Goal: Navigation & Orientation: Find specific page/section

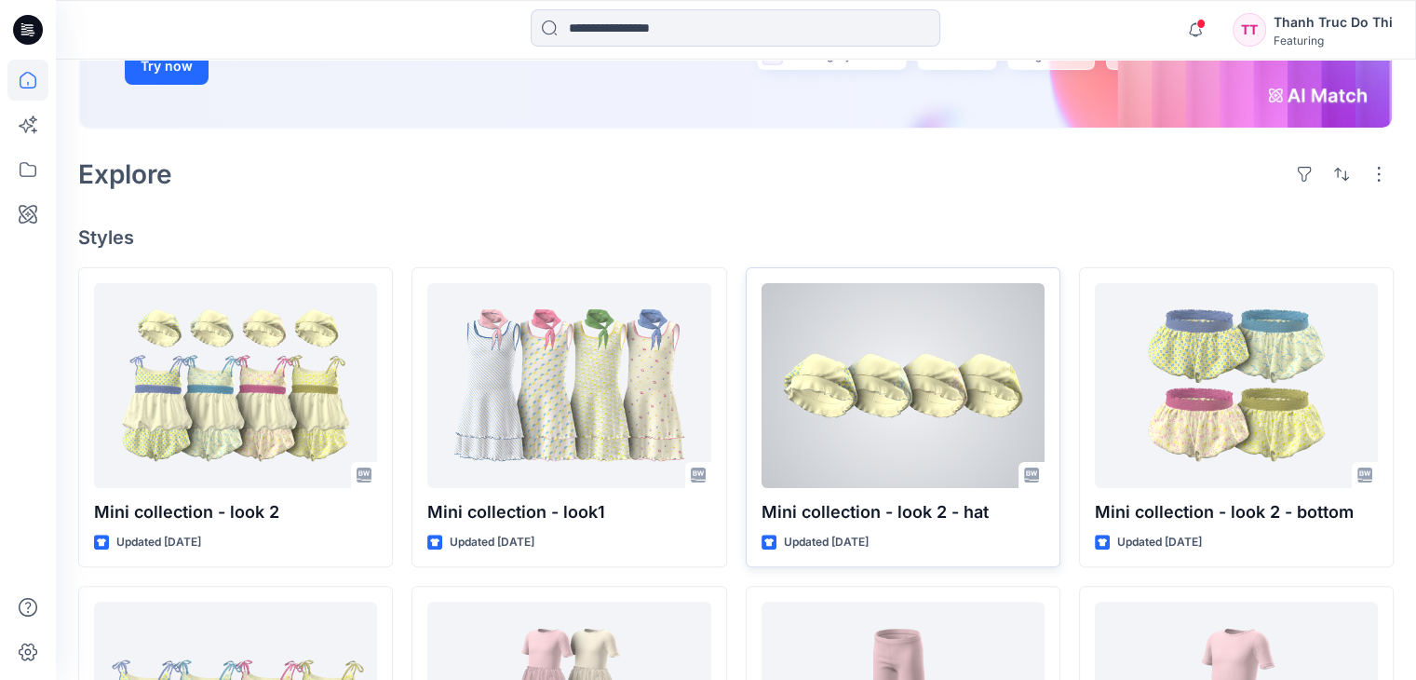
scroll to position [465, 0]
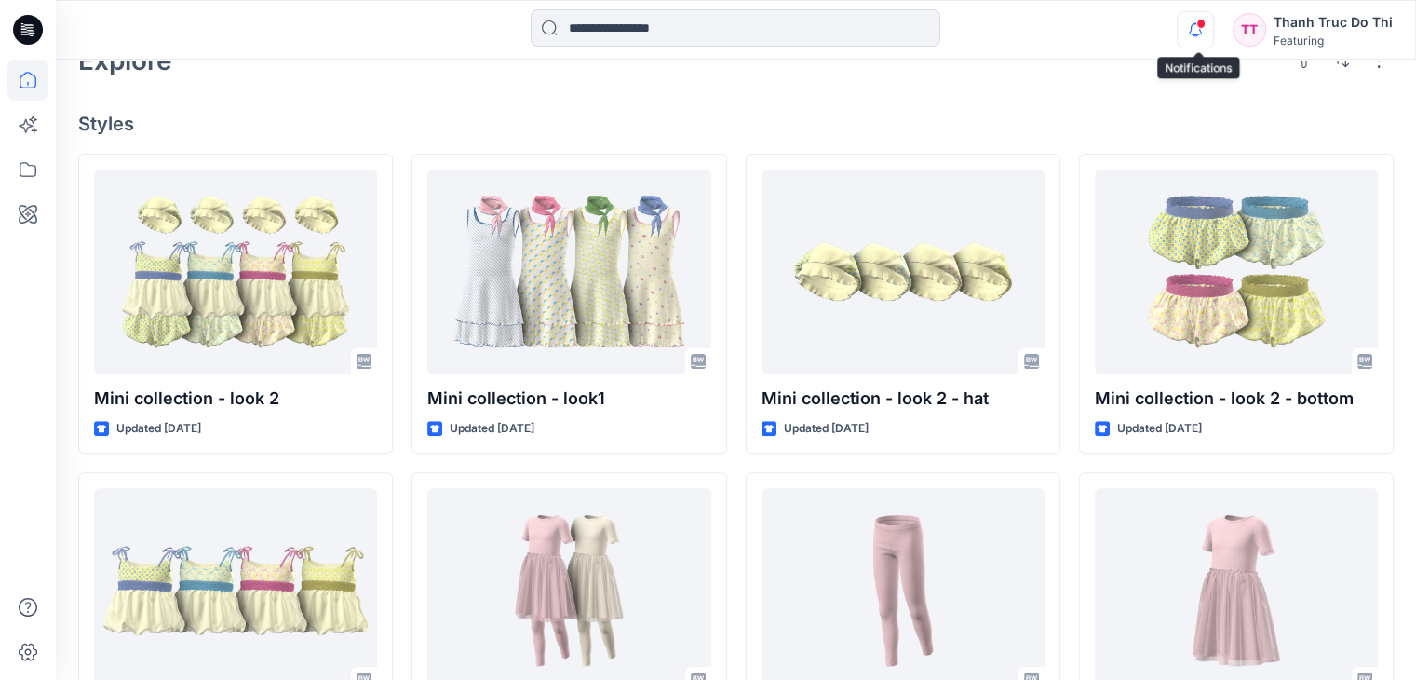
click at [1195, 35] on icon "button" at bounding box center [1195, 29] width 35 height 37
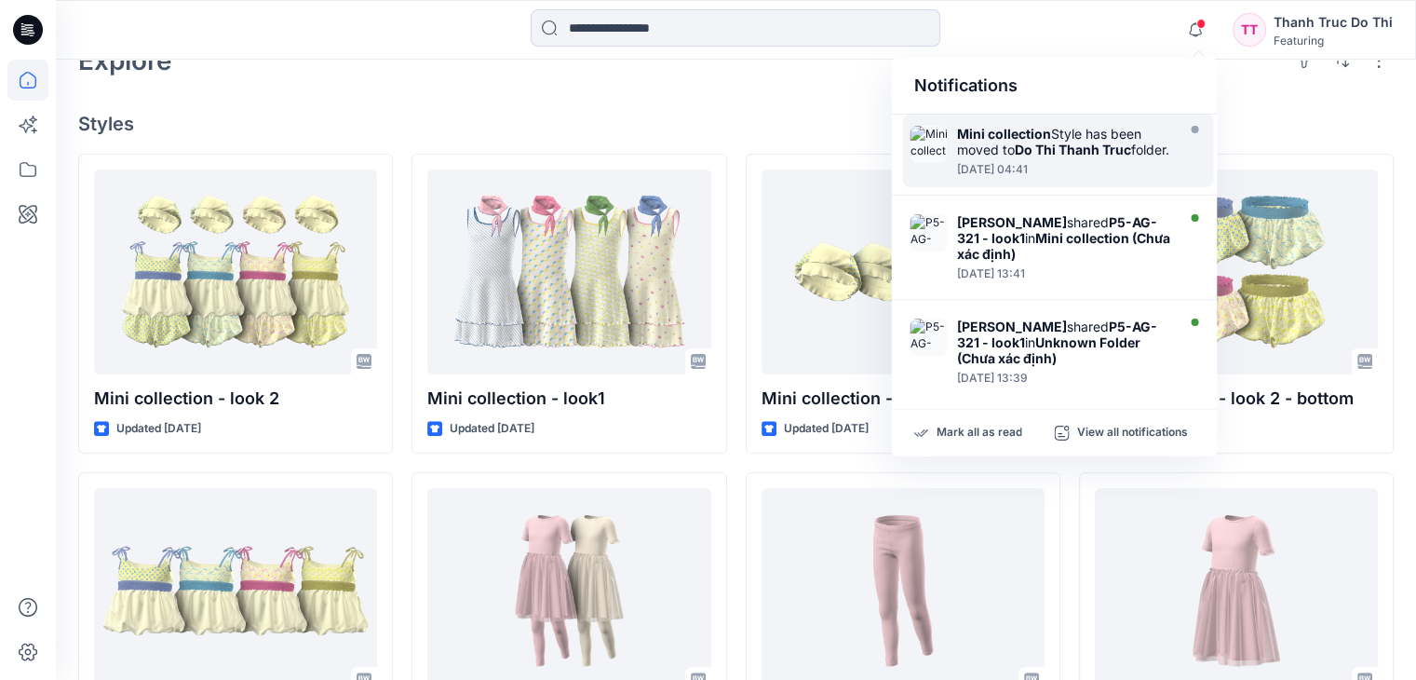
click at [1080, 148] on strong "Do Thi Thanh Truc" at bounding box center [1072, 149] width 116 height 16
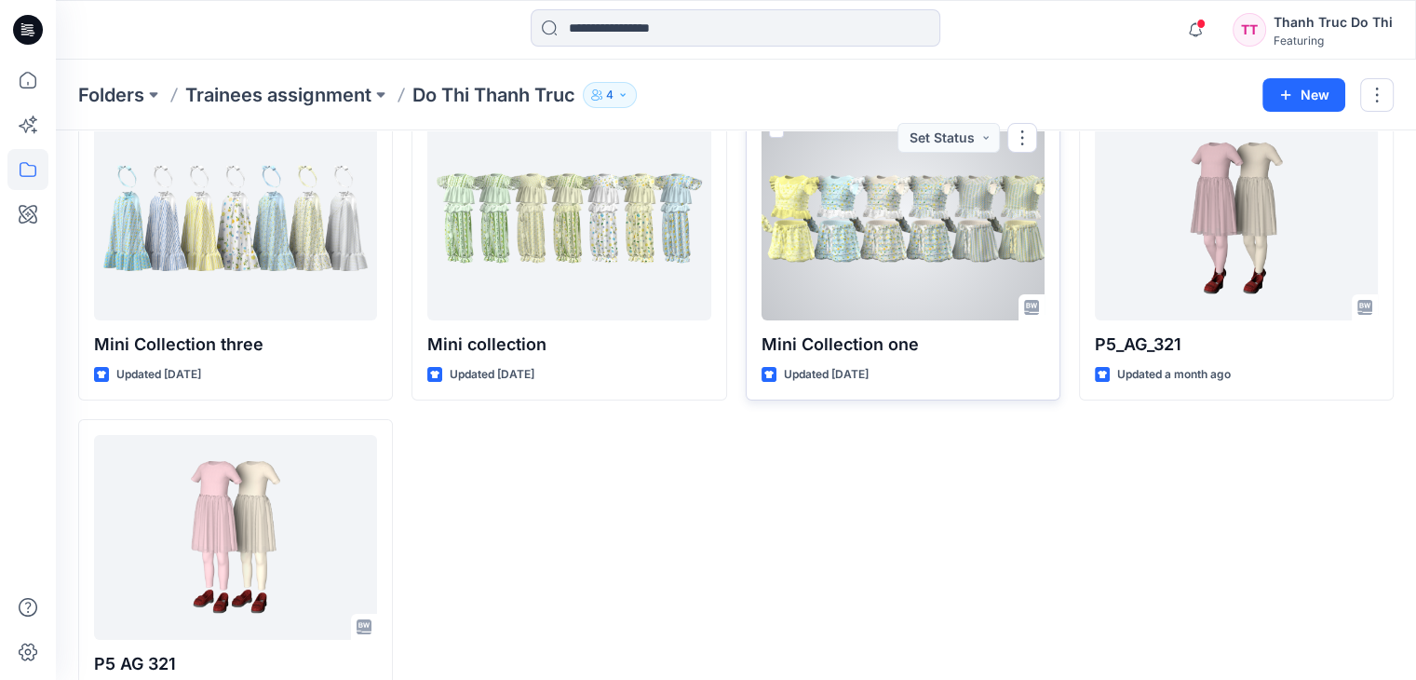
scroll to position [76, 0]
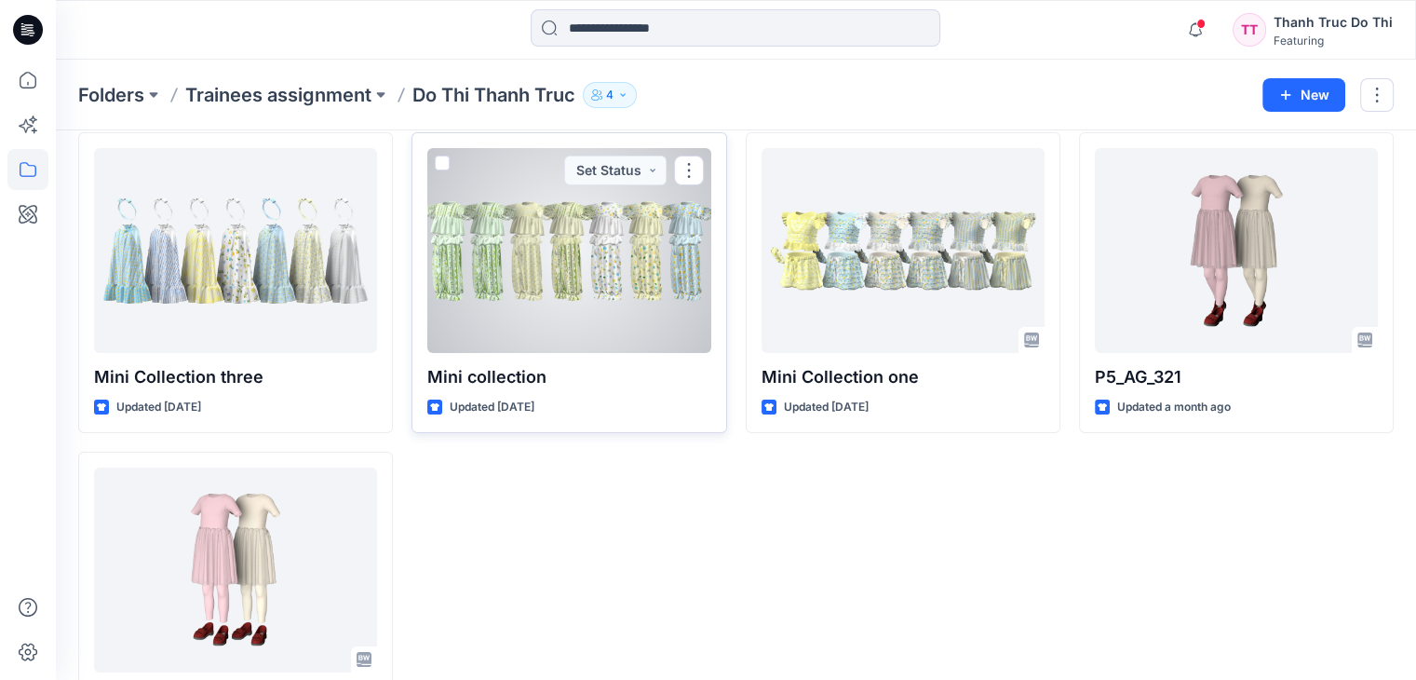
click at [503, 396] on div "Mini collection Updated [DATE] Set Status" at bounding box center [568, 282] width 315 height 301
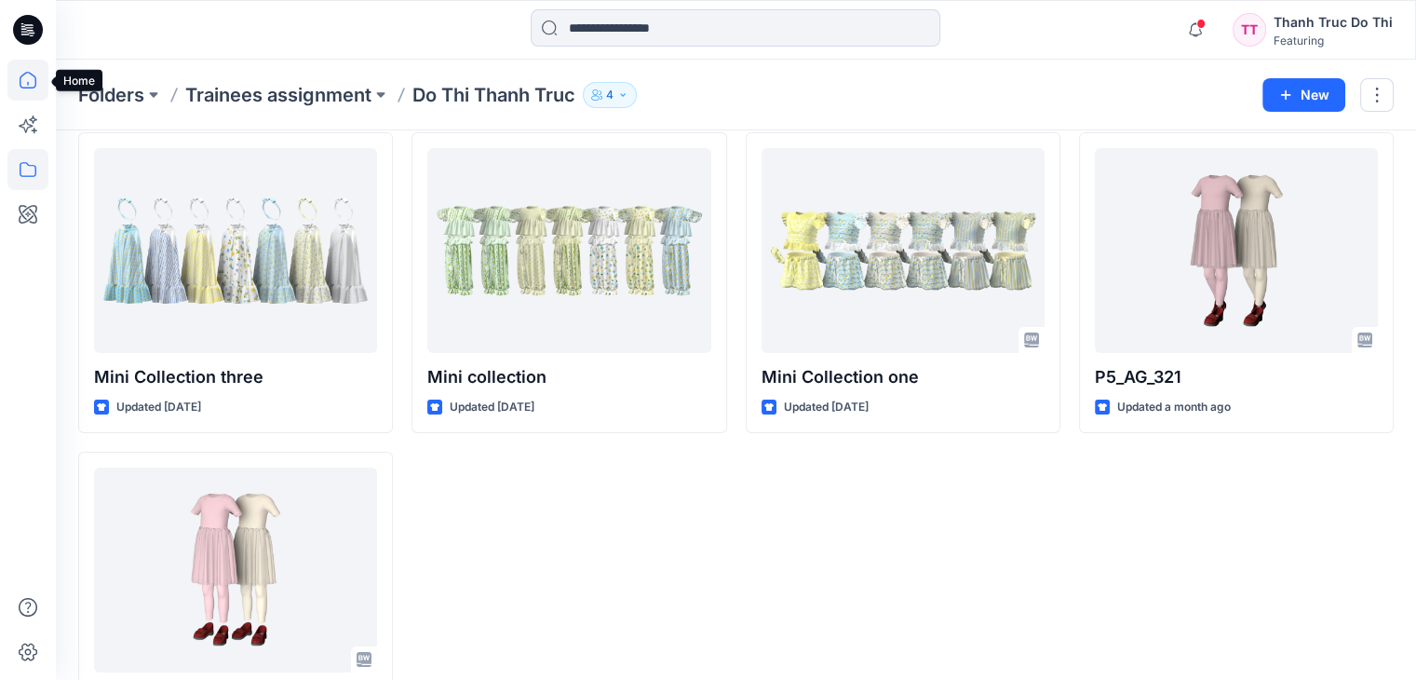
click at [34, 83] on icon at bounding box center [27, 80] width 41 height 41
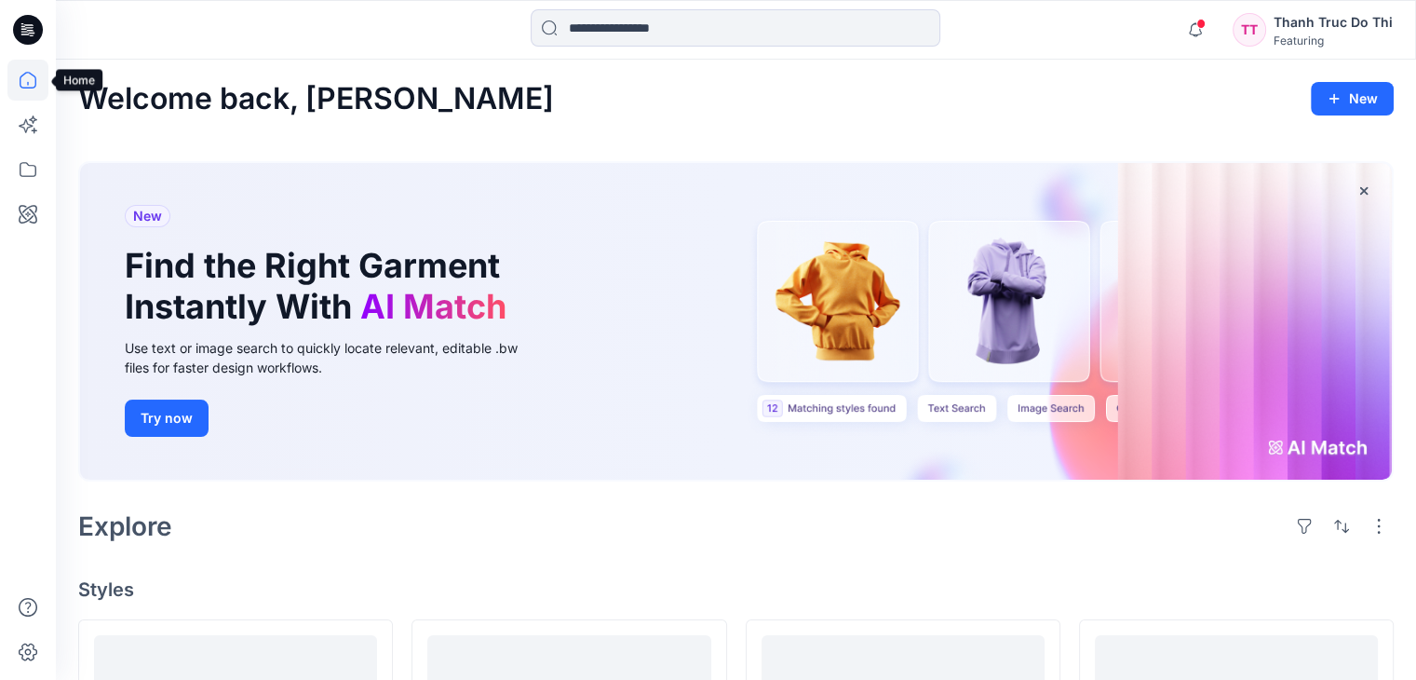
click at [20, 75] on icon at bounding box center [27, 80] width 41 height 41
click at [25, 174] on icon at bounding box center [27, 169] width 41 height 41
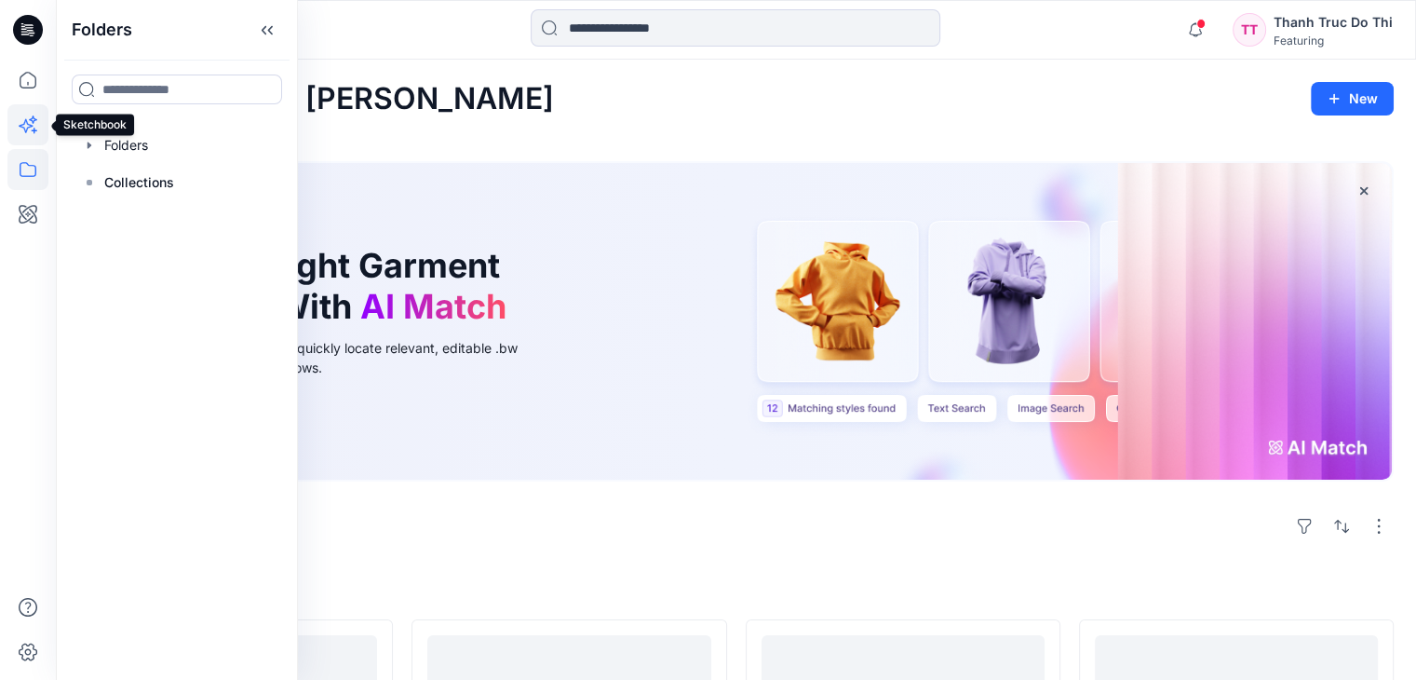
click at [30, 125] on icon at bounding box center [26, 126] width 14 height 14
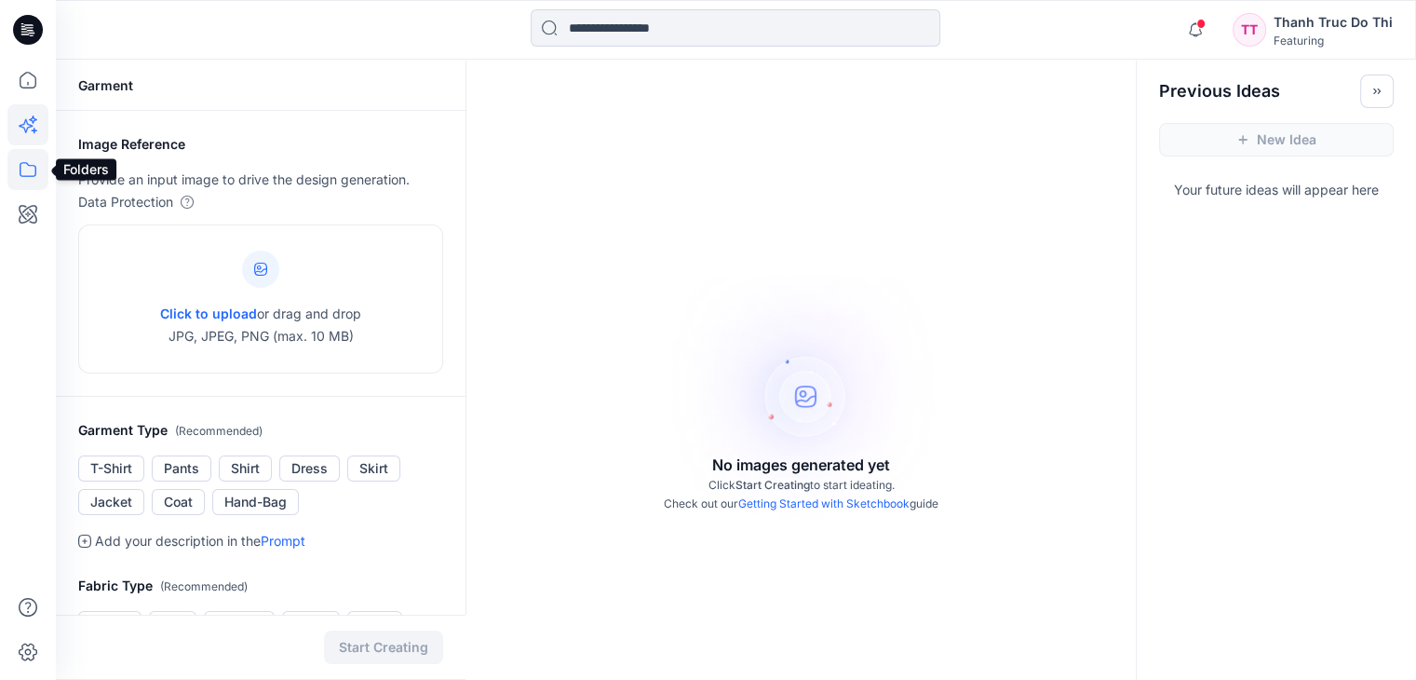
click at [27, 174] on icon at bounding box center [27, 169] width 41 height 41
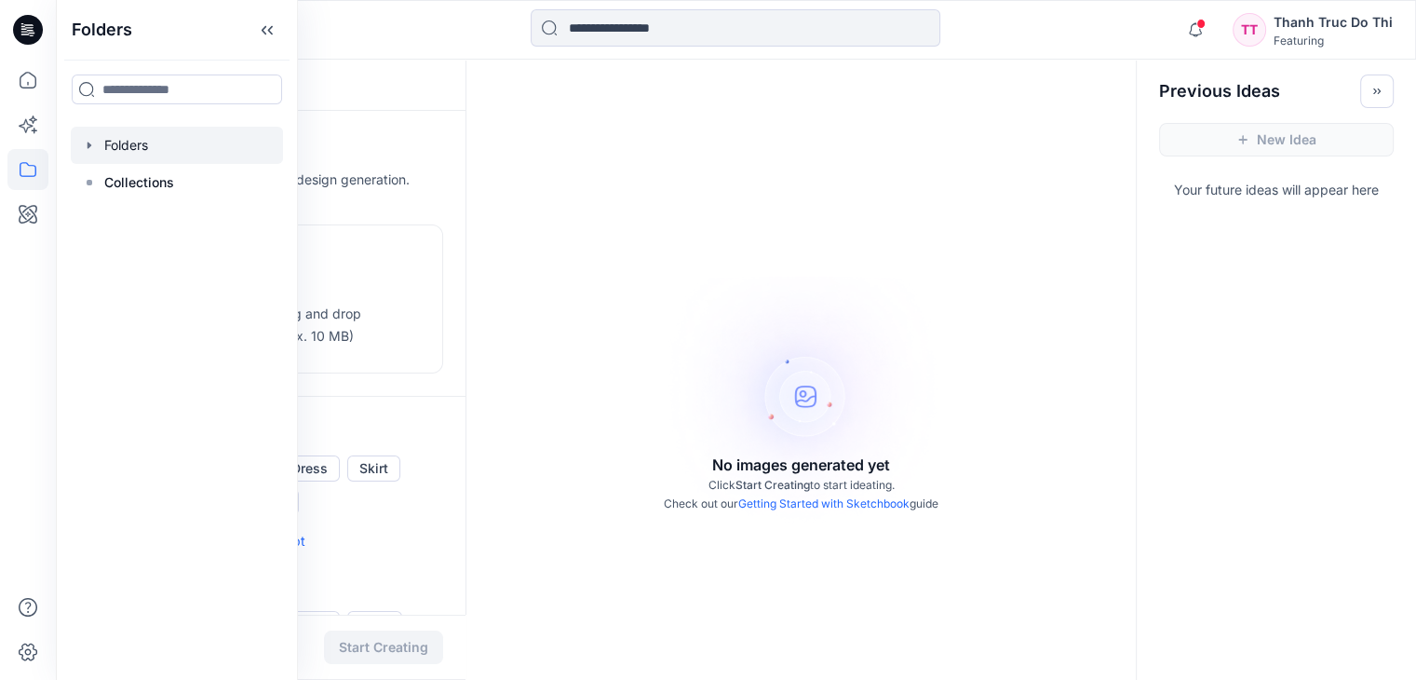
click at [116, 160] on div at bounding box center [177, 145] width 212 height 37
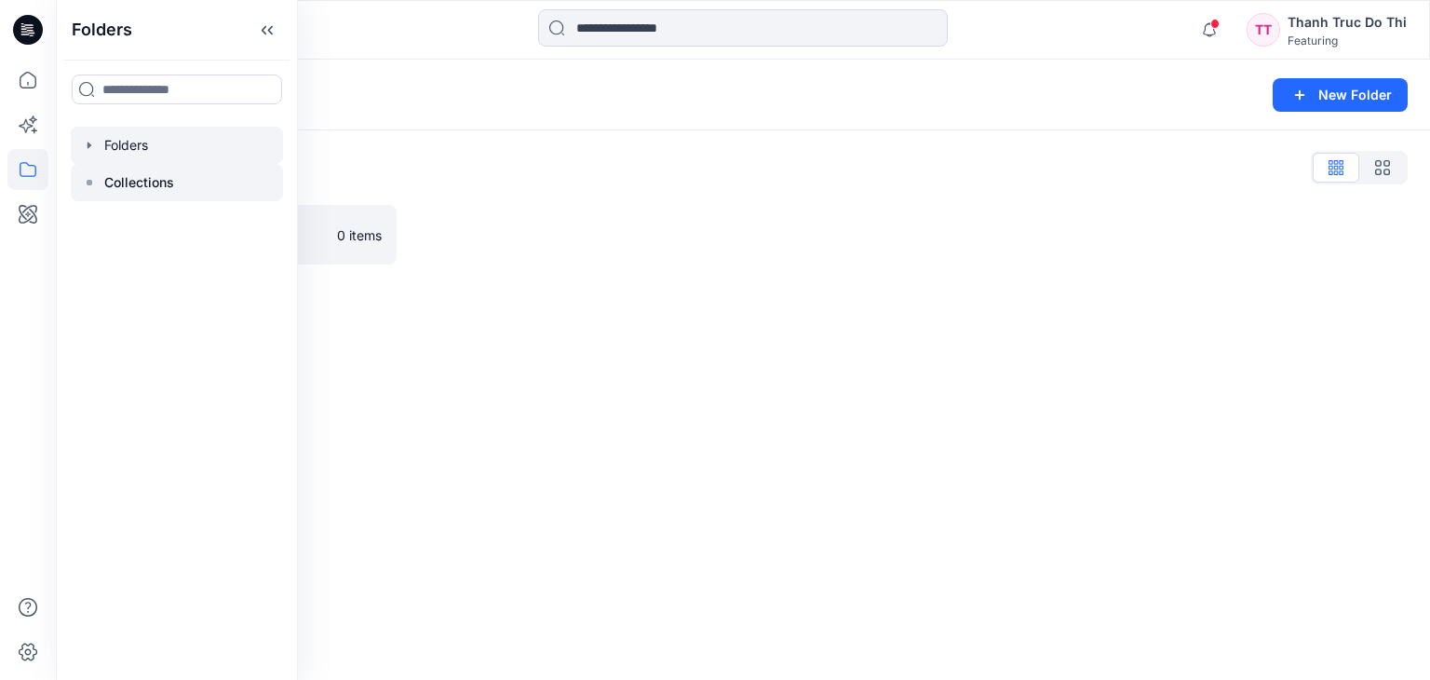
click at [143, 180] on p "Collections" at bounding box center [139, 182] width 70 height 22
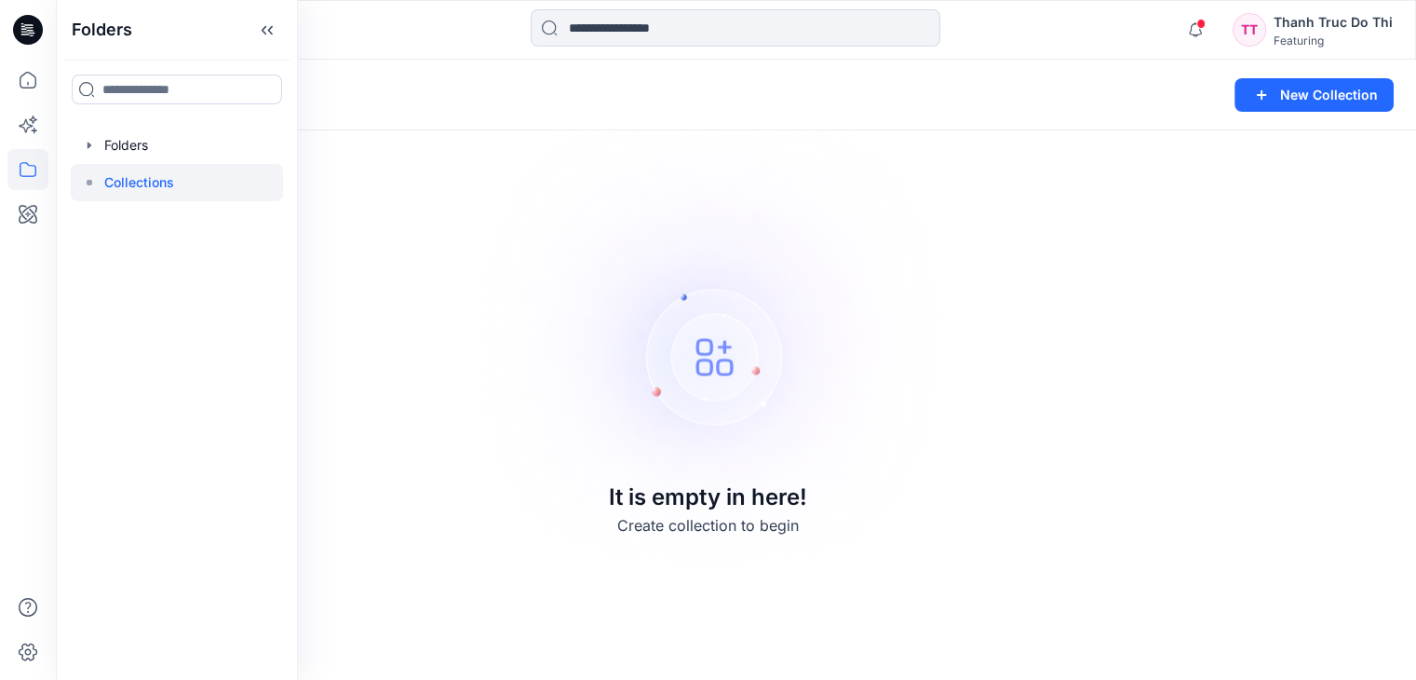
click at [481, 227] on div "Collections New Collection It is empty in here! Create collection to begin" at bounding box center [736, 370] width 1360 height 620
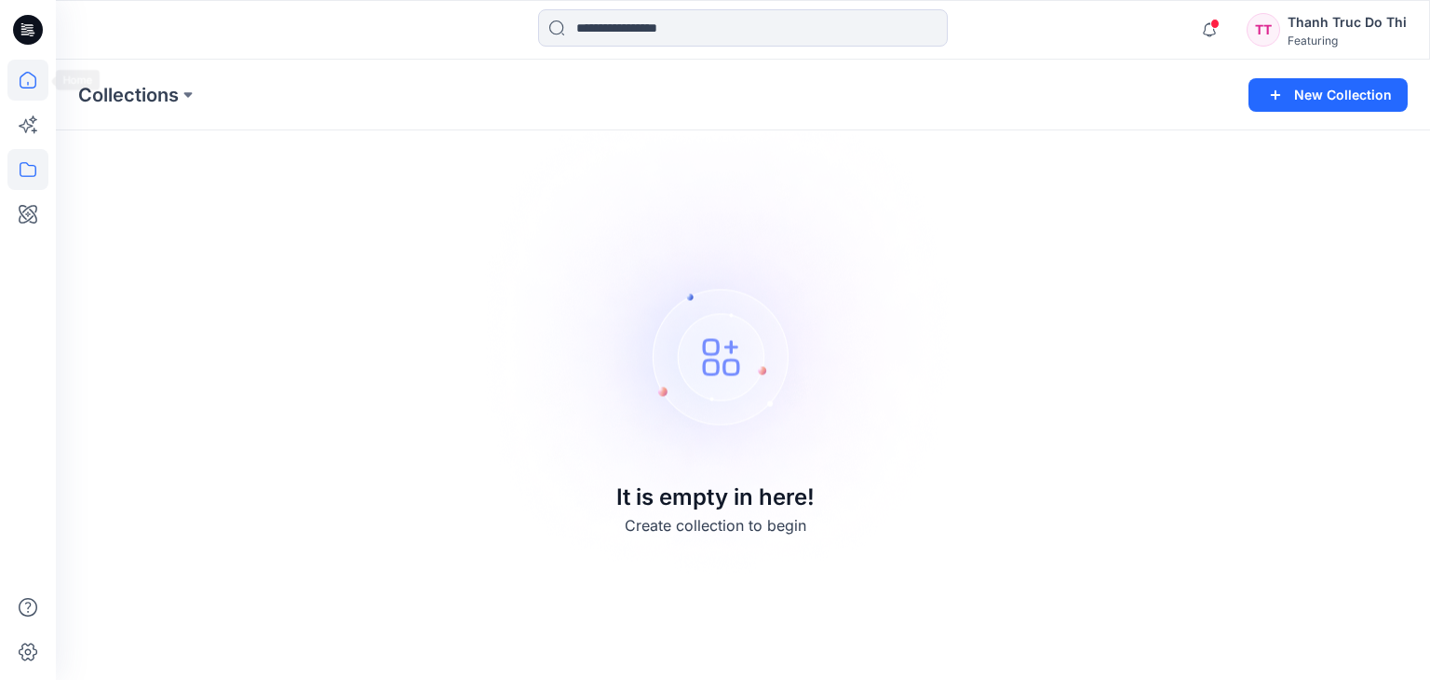
click at [26, 81] on icon at bounding box center [27, 80] width 41 height 41
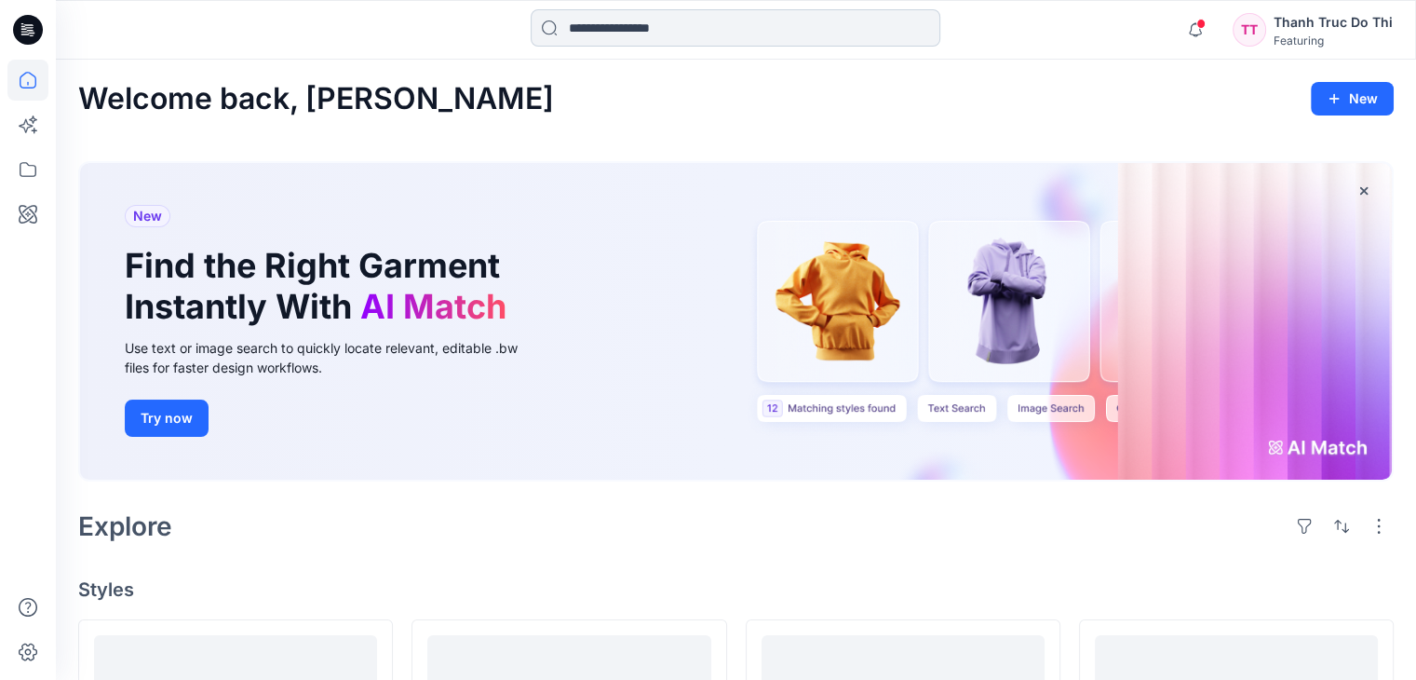
click at [663, 25] on input at bounding box center [736, 27] width 410 height 37
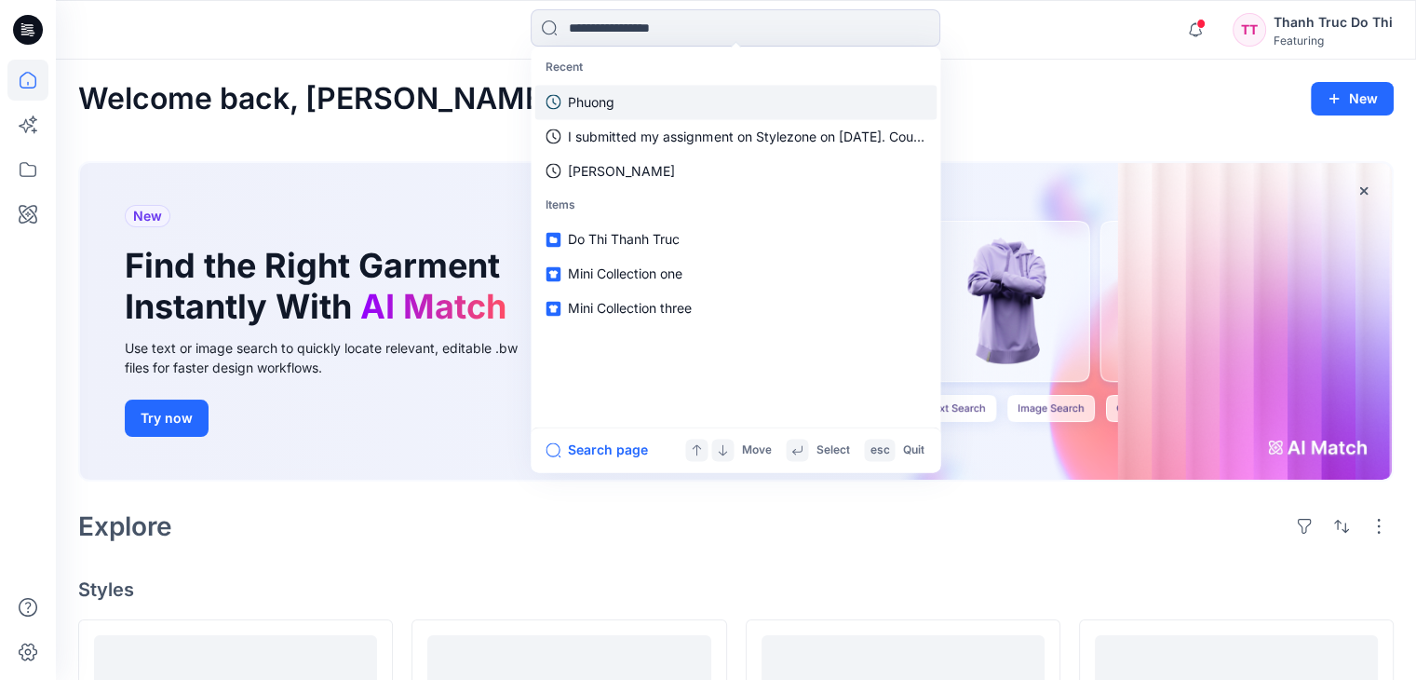
click at [638, 105] on link "Phuong" at bounding box center [735, 102] width 402 height 34
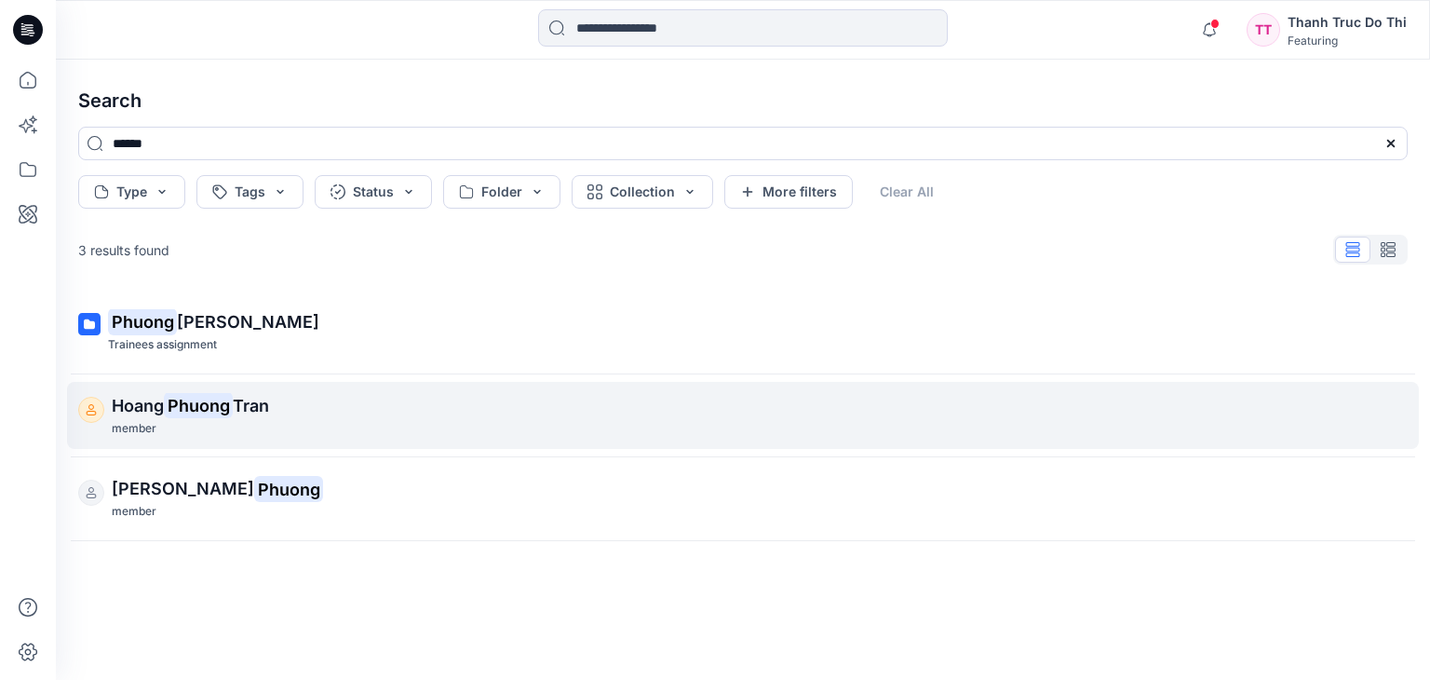
click at [231, 429] on div "member" at bounding box center [745, 429] width 1266 height 20
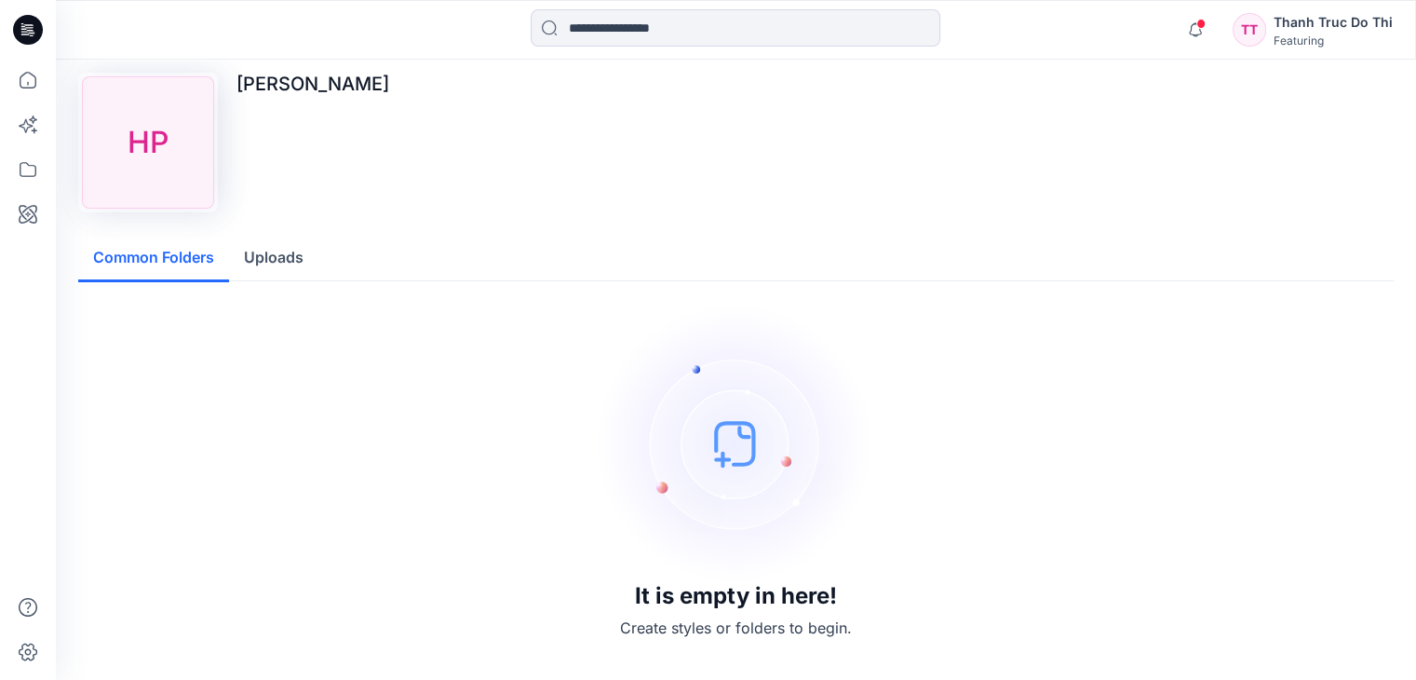
scroll to position [12, 0]
click at [275, 259] on button "Uploads" at bounding box center [273, 255] width 89 height 47
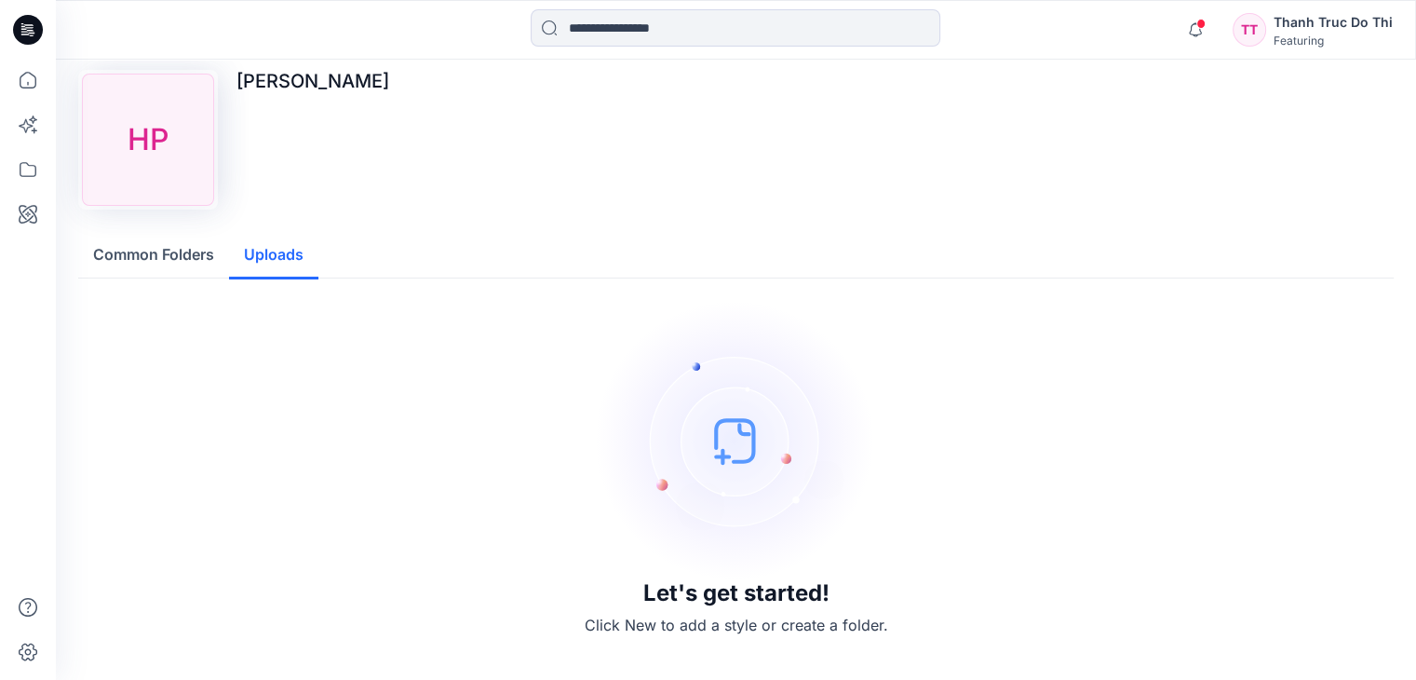
click at [149, 261] on button "Common Folders" at bounding box center [153, 255] width 151 height 47
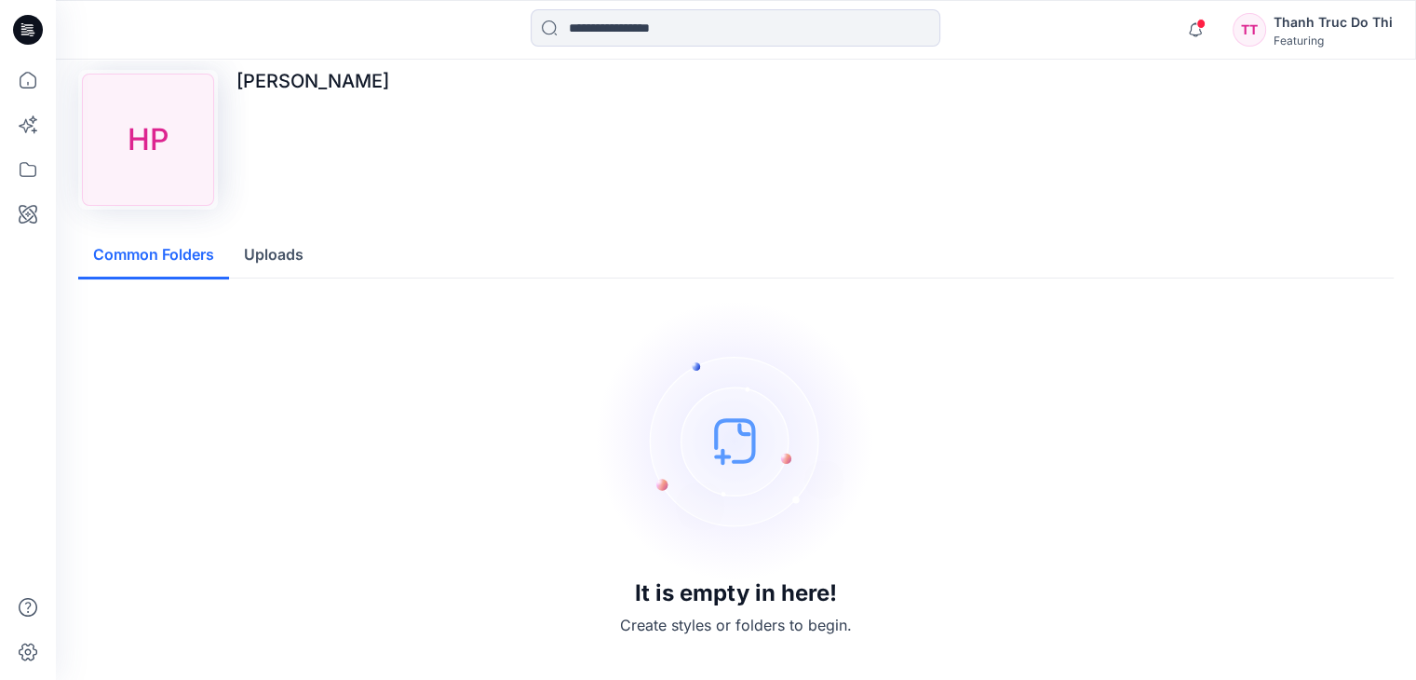
click at [7, 76] on div at bounding box center [28, 340] width 56 height 680
click at [30, 76] on icon at bounding box center [27, 80] width 41 height 41
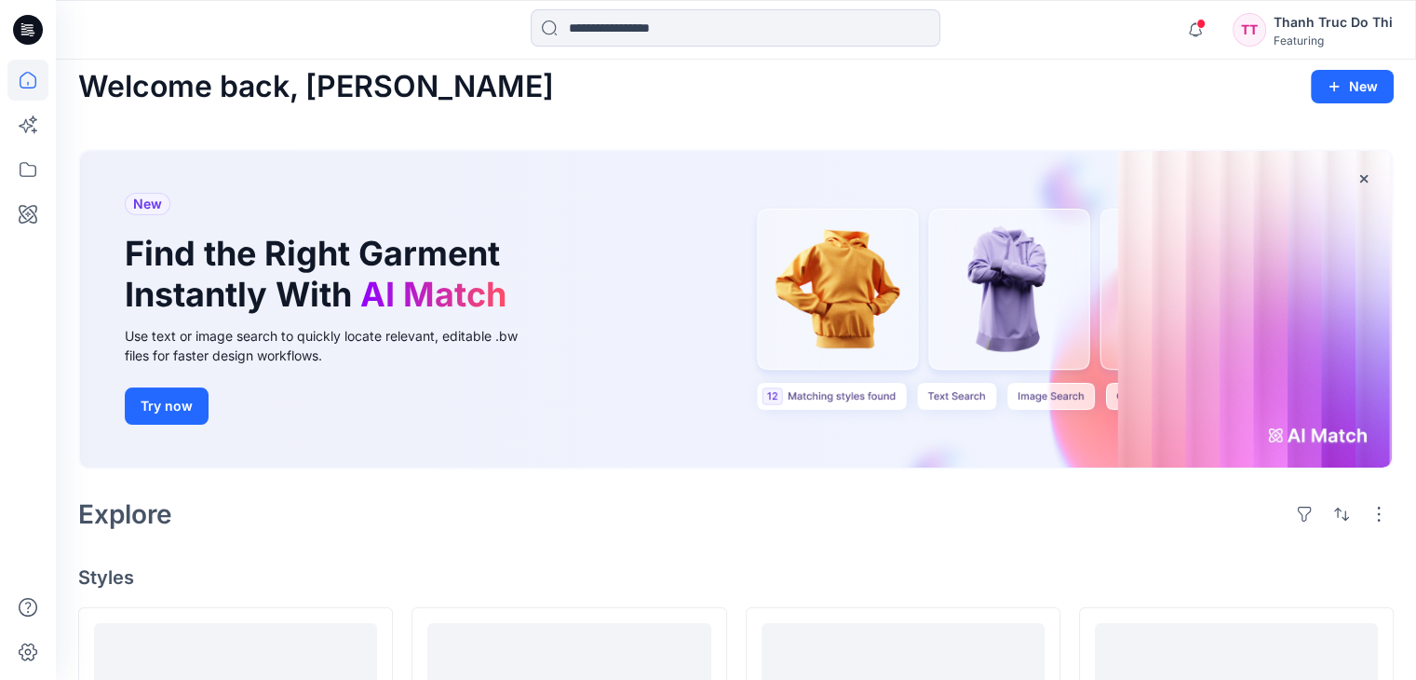
click at [30, 76] on icon at bounding box center [27, 80] width 41 height 41
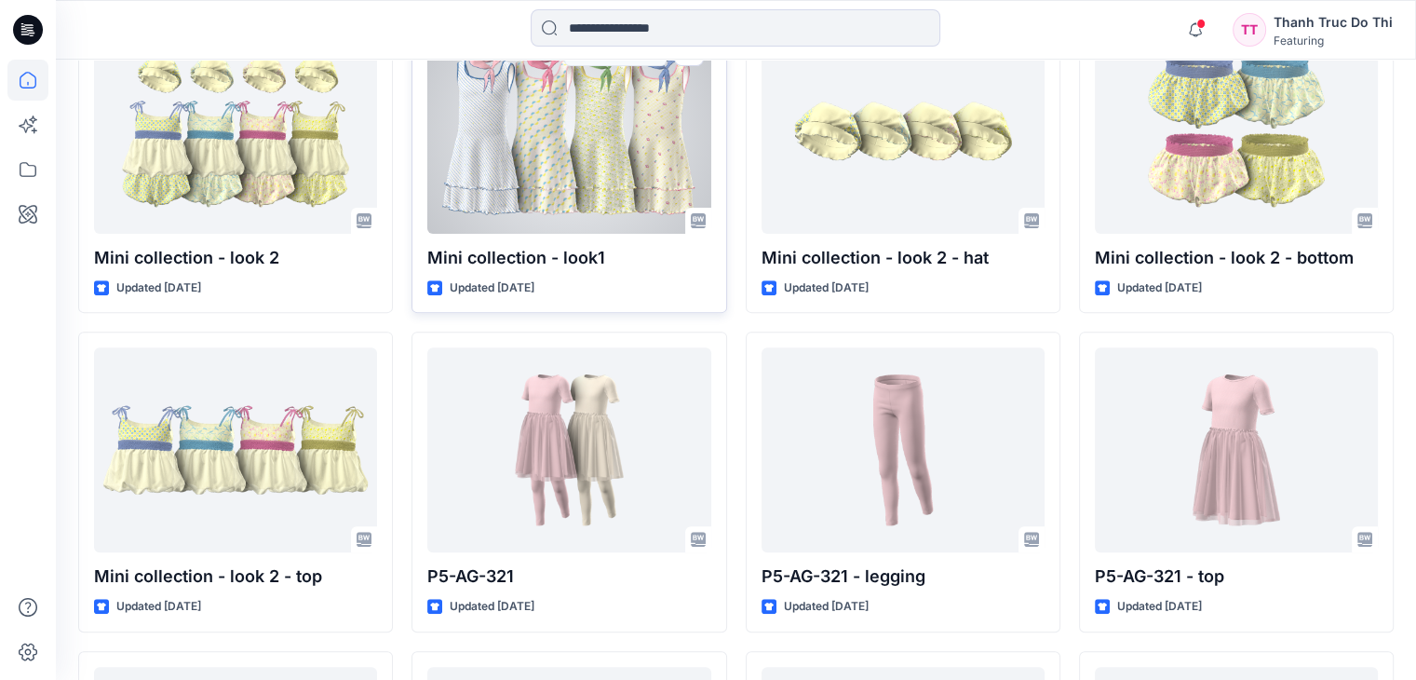
scroll to position [620, 0]
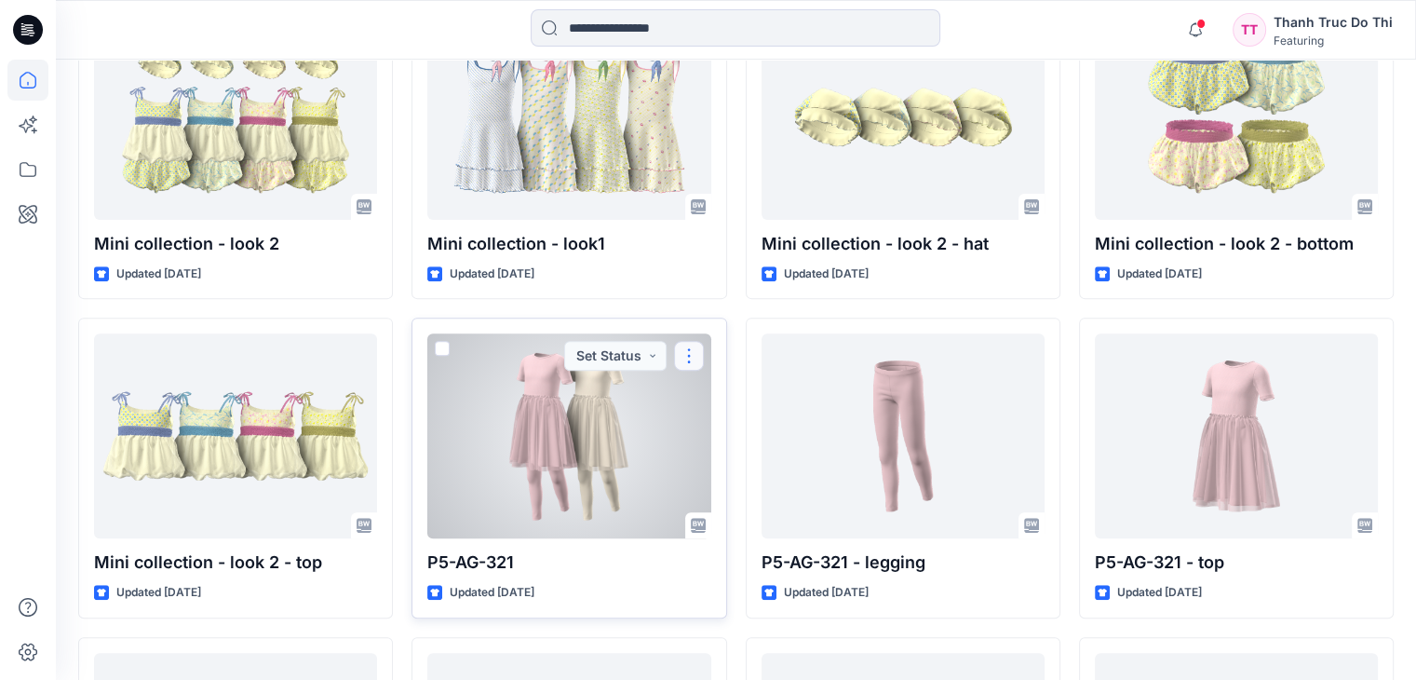
click at [690, 341] on button "button" at bounding box center [689, 356] width 30 height 30
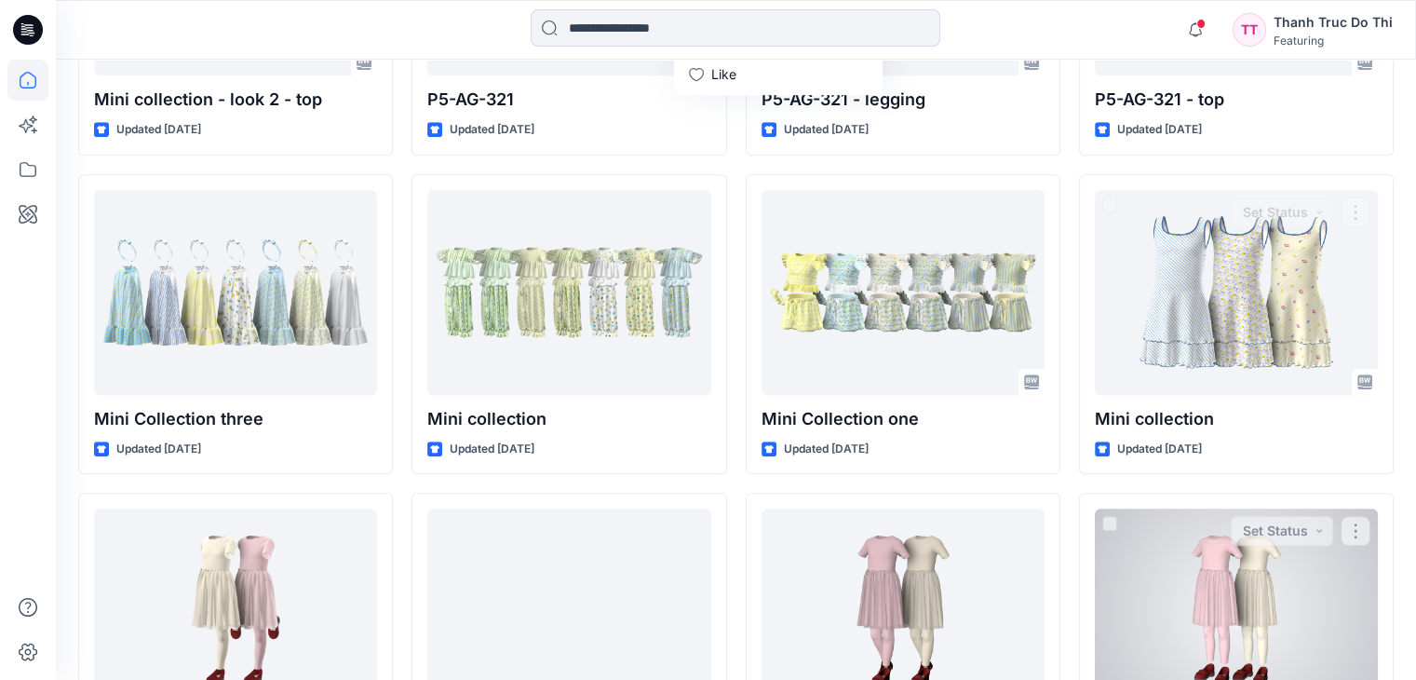
scroll to position [1085, 0]
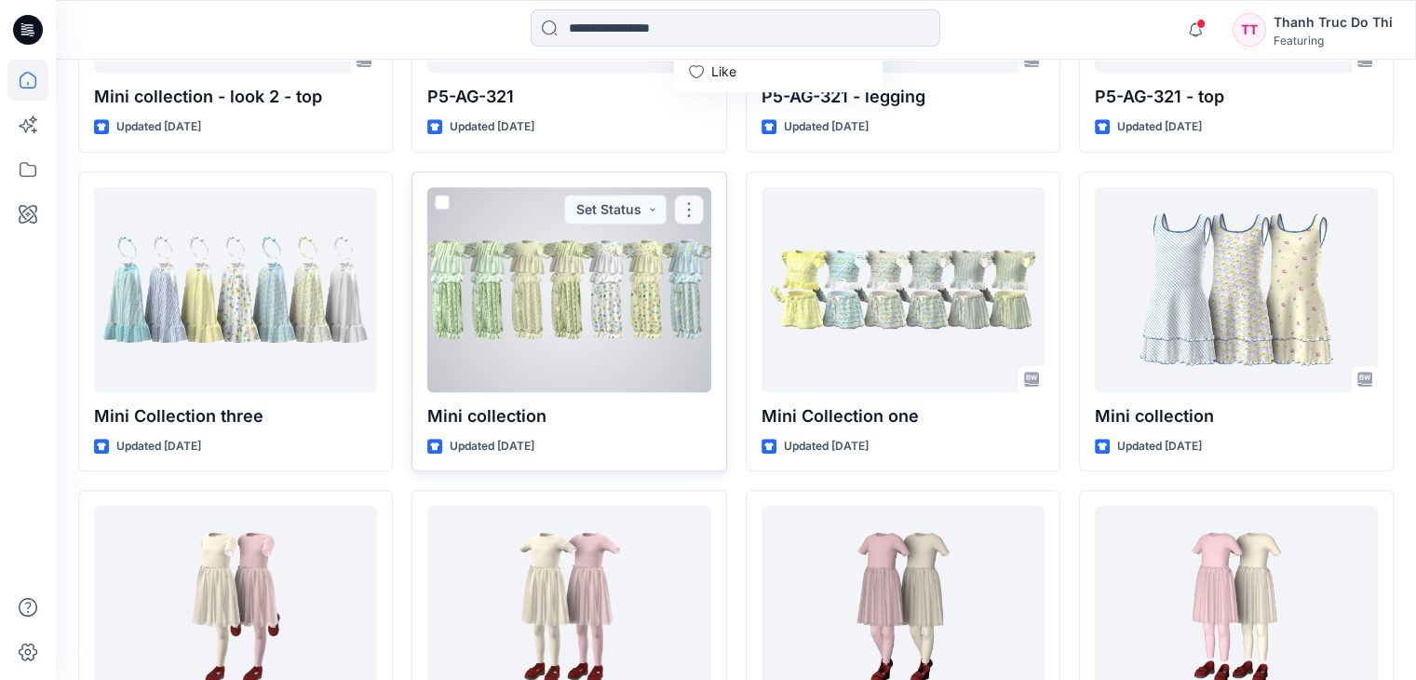
click at [686, 195] on button "button" at bounding box center [689, 210] width 30 height 30
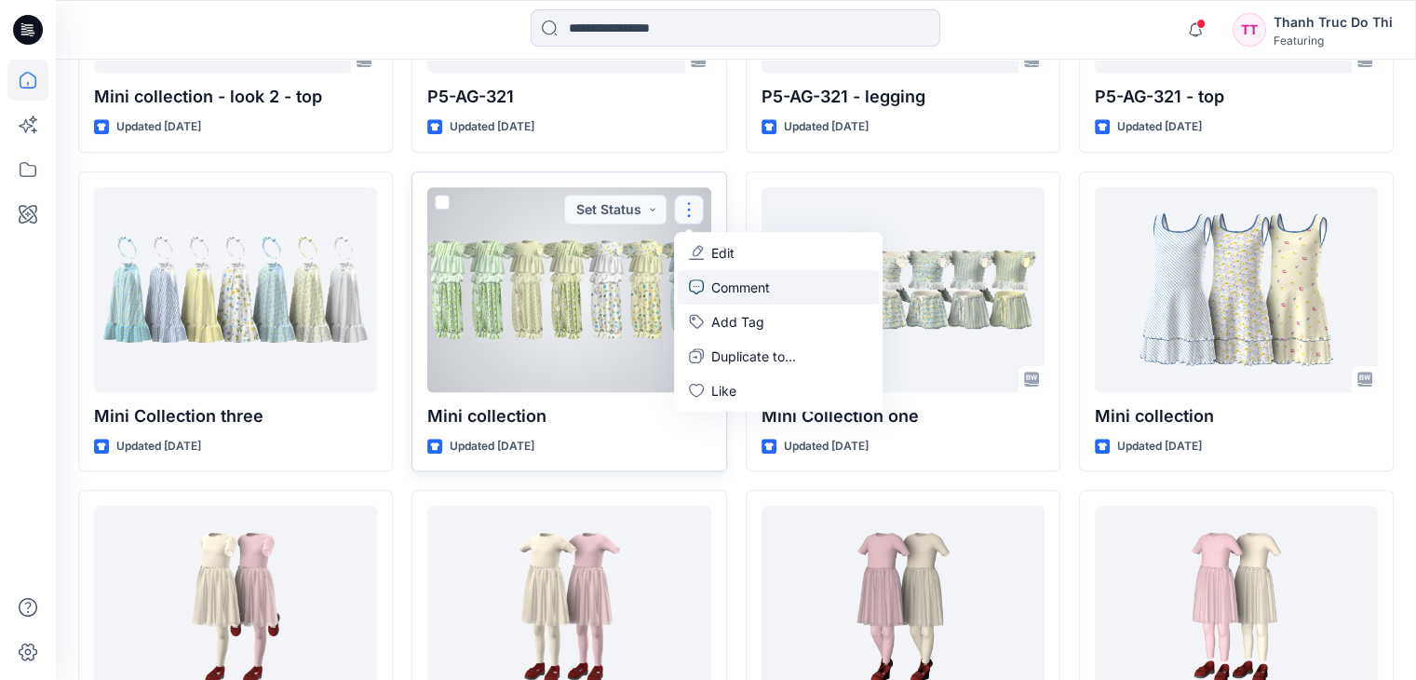
click at [737, 277] on p "Comment" at bounding box center [740, 287] width 59 height 20
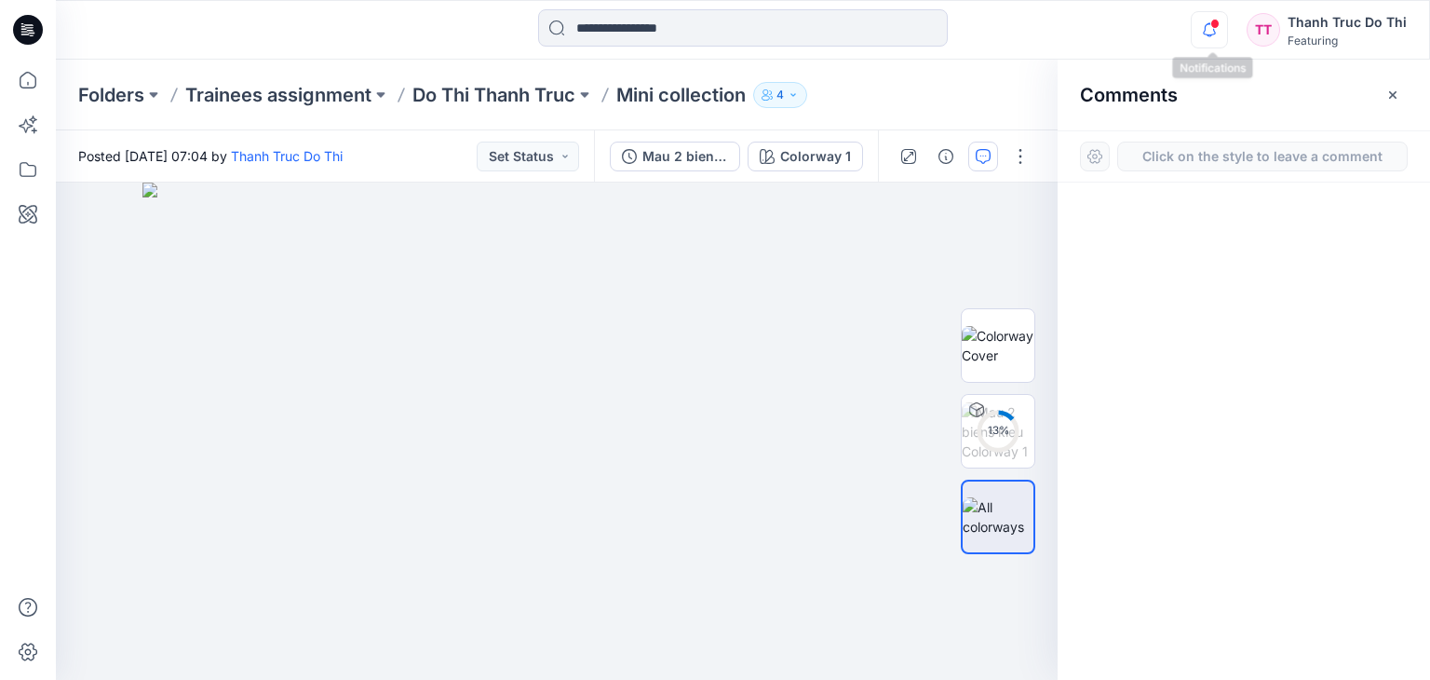
click at [1206, 23] on icon "button" at bounding box center [1209, 29] width 35 height 37
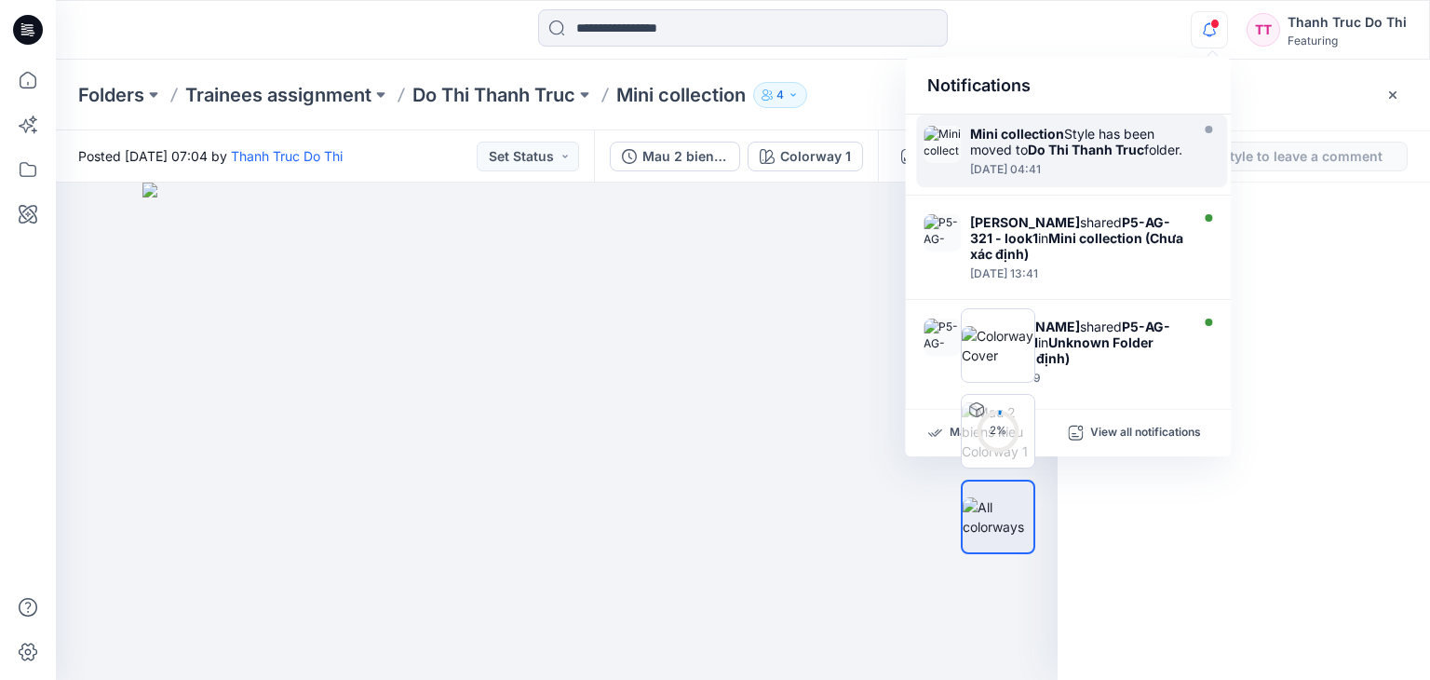
click at [1113, 128] on div "Mini collection Style has been moved to Do Thi Thanh Truc folder." at bounding box center [1077, 142] width 214 height 32
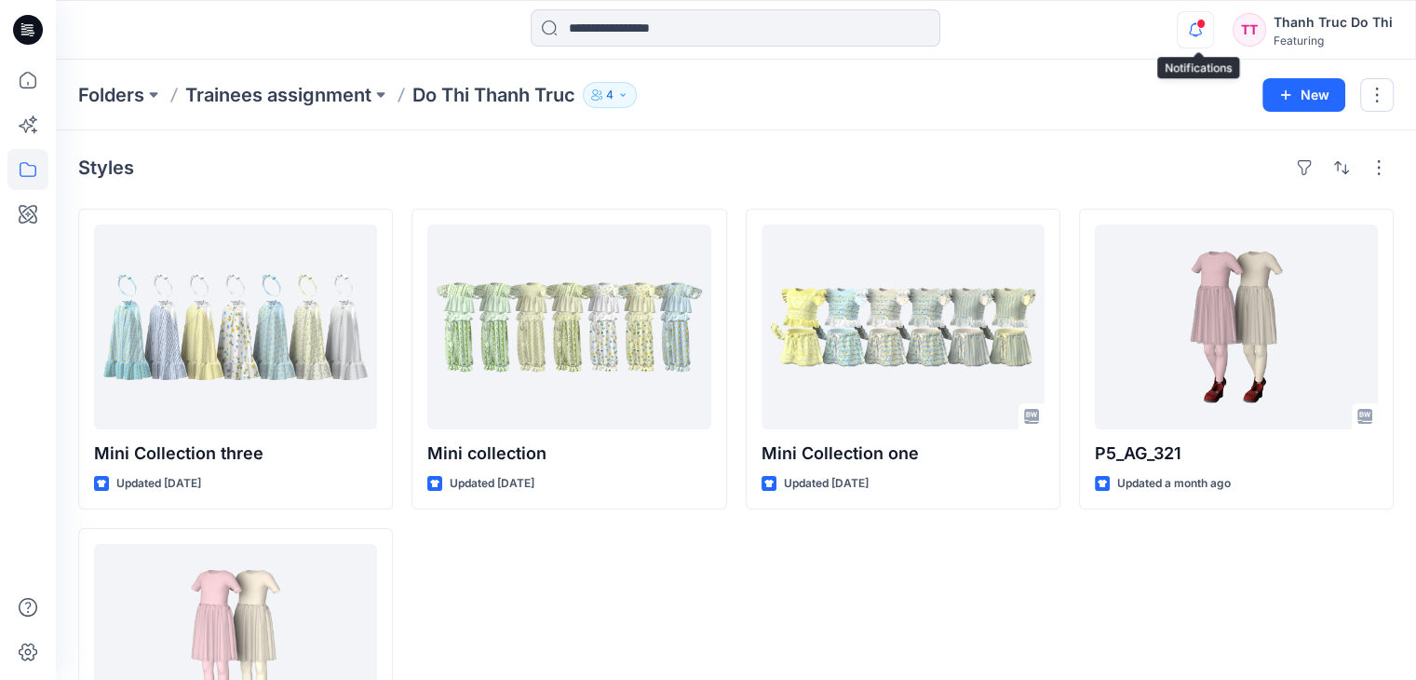
click at [1199, 41] on icon "button" at bounding box center [1195, 29] width 35 height 37
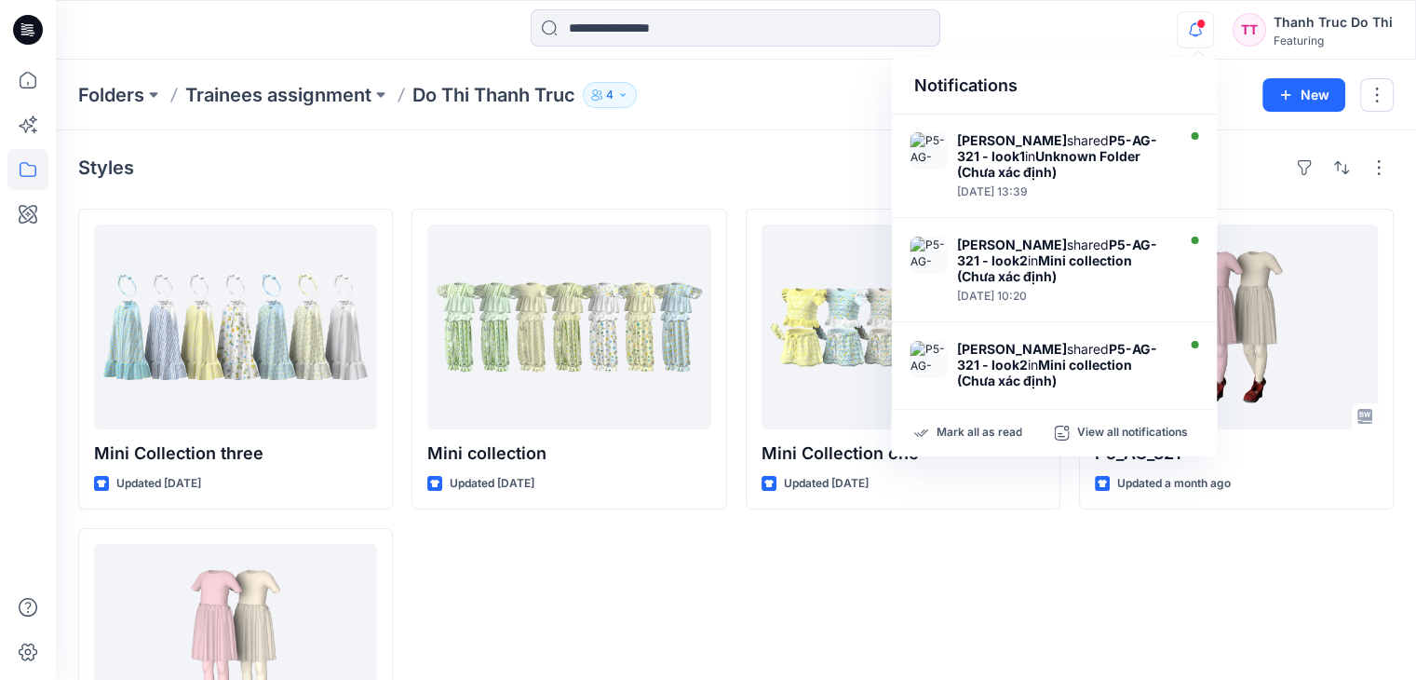
scroll to position [372, 0]
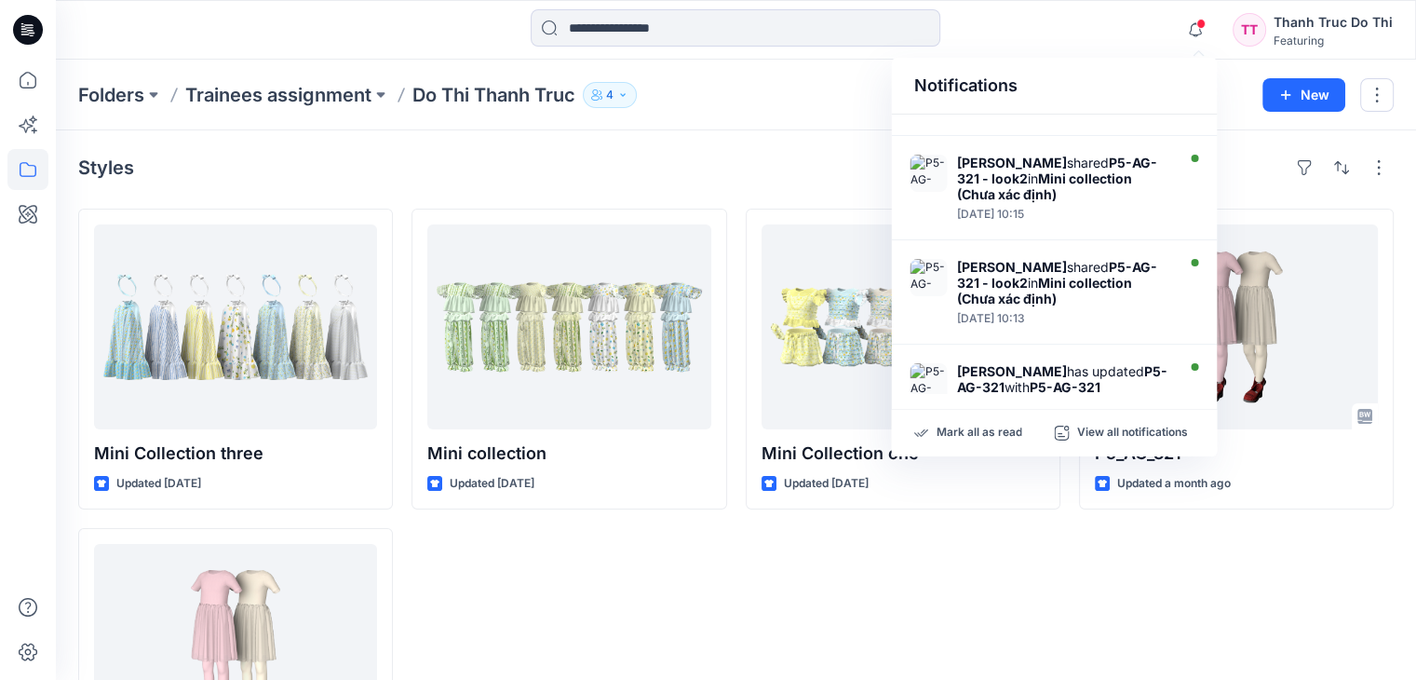
click at [972, 441] on div "Mark all as read View all notifications" at bounding box center [1054, 433] width 326 height 47
click at [980, 437] on p "Mark all as read" at bounding box center [979, 432] width 86 height 17
click at [1071, 569] on div "Mini Collection three Updated [DATE] P5 AG 321 Updated a month ago Mini collect…" at bounding box center [735, 518] width 1315 height 619
